Goal: Find specific page/section: Find specific page/section

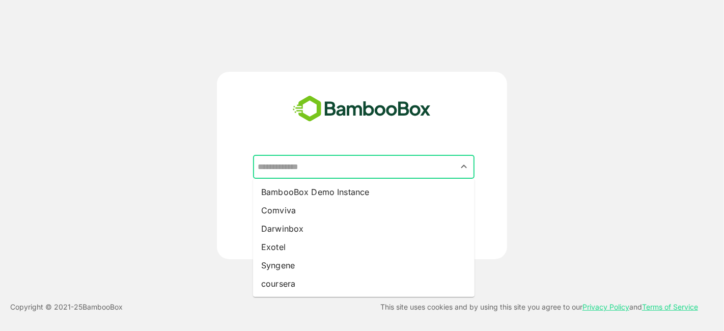
click at [380, 162] on input "text" at bounding box center [363, 166] width 217 height 19
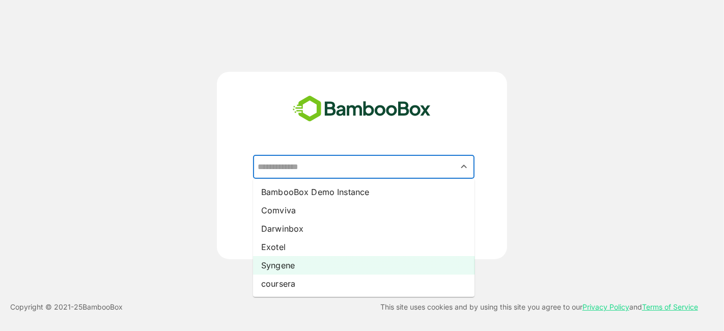
click at [332, 265] on li "Syngene" at bounding box center [363, 265] width 221 height 18
type input "*******"
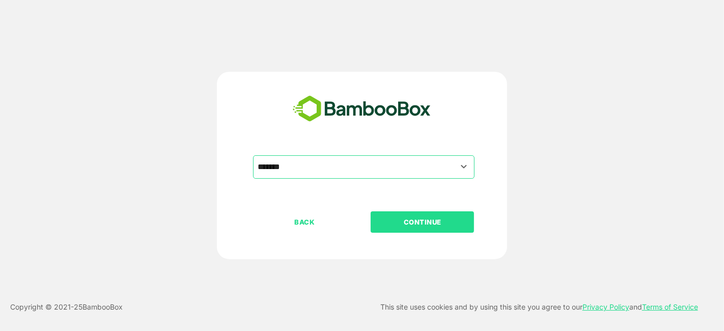
click at [396, 226] on p "CONTINUE" at bounding box center [422, 221] width 102 height 11
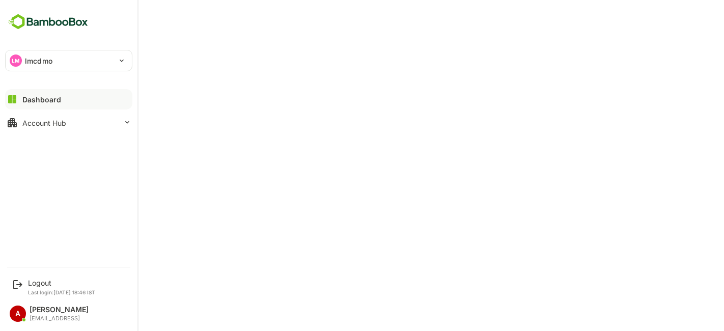
click at [23, 124] on font "Account Hub" at bounding box center [44, 123] width 44 height 9
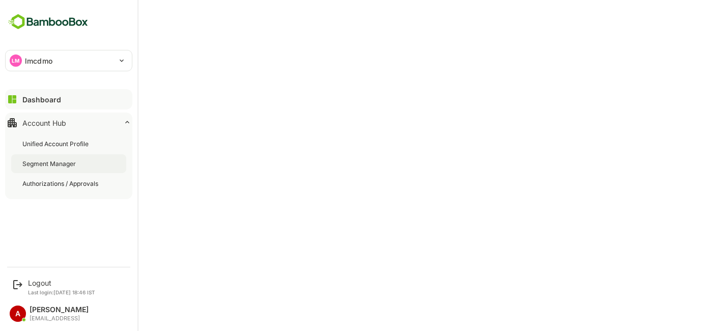
click at [48, 172] on div "Segment Manager" at bounding box center [68, 163] width 115 height 19
click at [51, 91] on button "Dashboard" at bounding box center [68, 99] width 127 height 20
